Goal: Transaction & Acquisition: Subscribe to service/newsletter

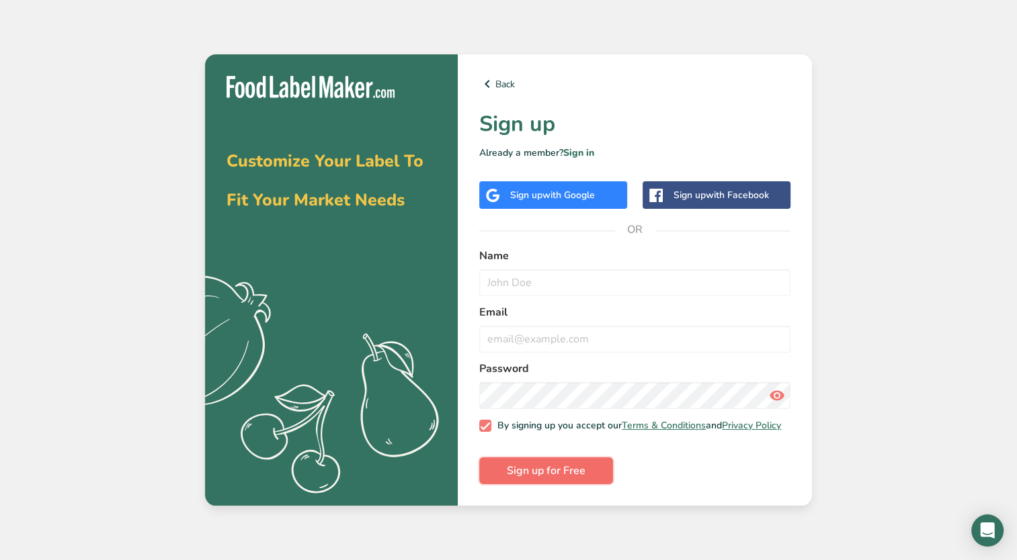
click at [574, 474] on span "Sign up for Free" at bounding box center [546, 471] width 79 height 16
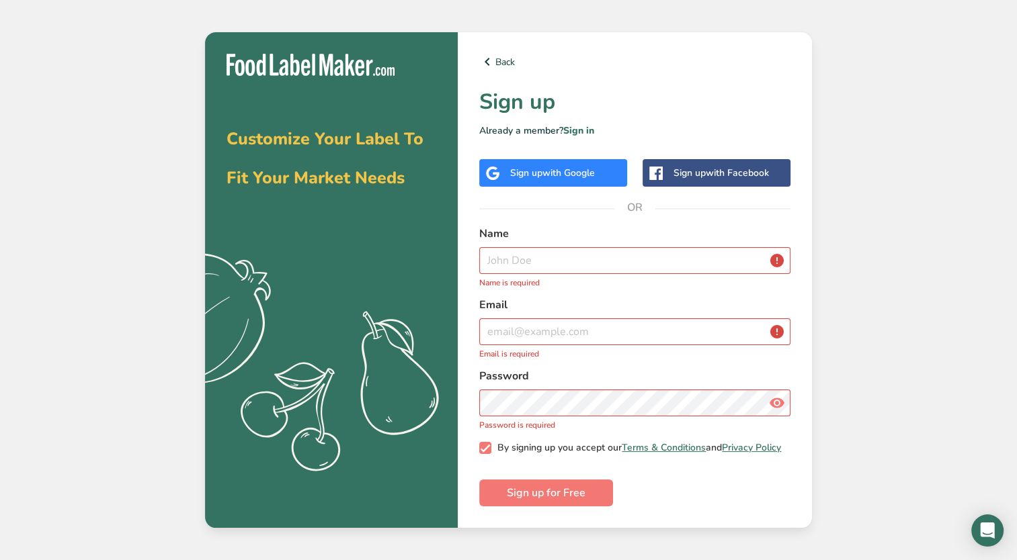
click at [484, 450] on span at bounding box center [485, 448] width 12 height 12
click at [484, 450] on input "By signing up you accept our Terms & Conditions and Privacy Policy" at bounding box center [483, 448] width 9 height 9
checkbox input "false"
